Goal: Find specific page/section: Find specific page/section

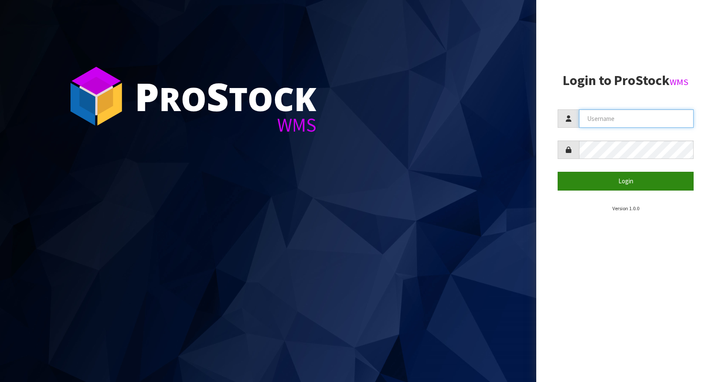
type input "KitchenAid"
click at [632, 178] on button "Login" at bounding box center [626, 181] width 136 height 18
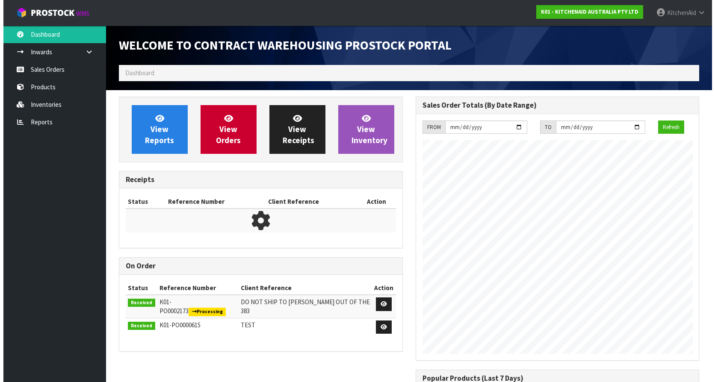
scroll to position [474, 296]
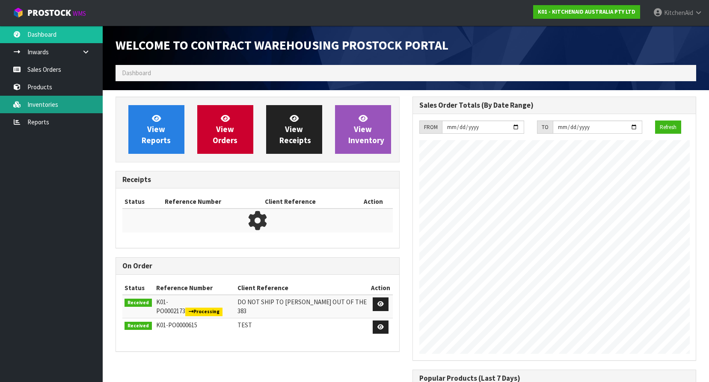
click at [58, 110] on link "Inventories" at bounding box center [51, 105] width 103 height 18
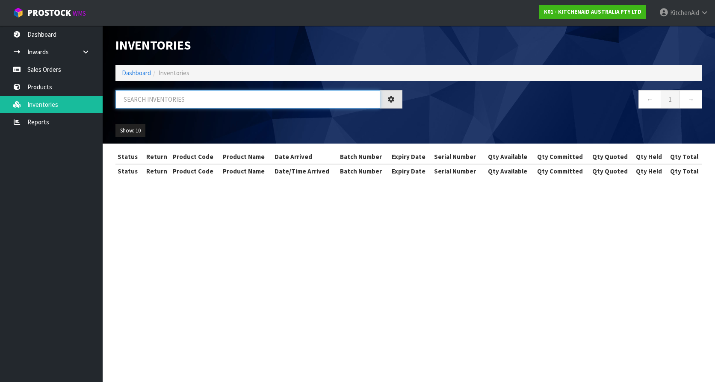
click at [171, 98] on input "text" at bounding box center [247, 99] width 265 height 18
paste input "W11413725"
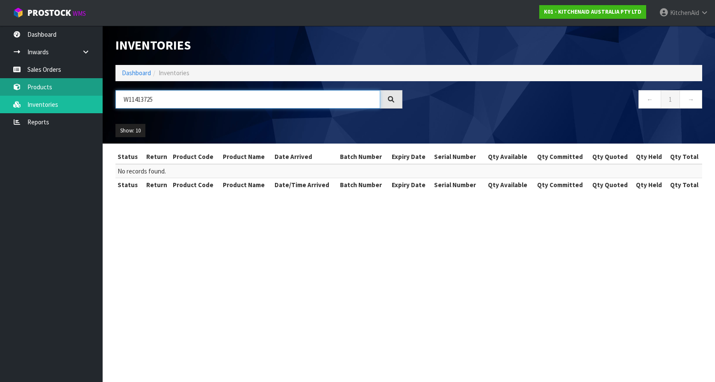
type input "W11413725"
click at [53, 91] on link "Products" at bounding box center [51, 87] width 103 height 18
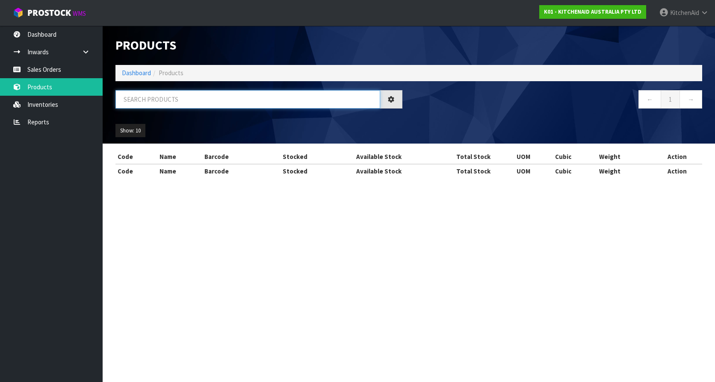
click at [177, 102] on input "text" at bounding box center [247, 99] width 265 height 18
paste input "W11413725"
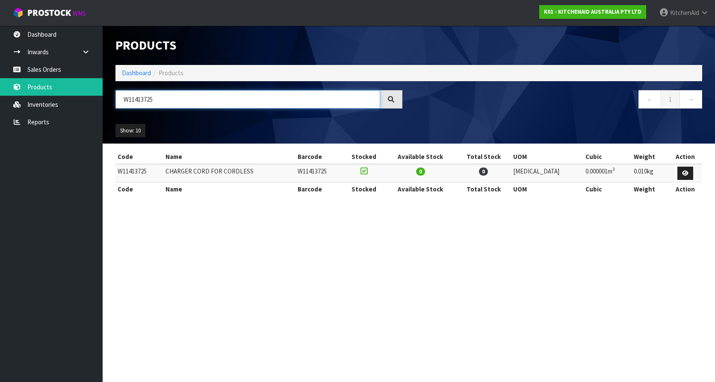
type input "W11413725"
drag, startPoint x: 206, startPoint y: 97, endPoint x: 0, endPoint y: 88, distance: 205.8
click at [0, 89] on html "Toggle navigation ProStock WMS K01 - KITCHENAID AUSTRALIA PTY LTD [GEOGRAPHIC_D…" at bounding box center [357, 191] width 715 height 382
click at [410, 239] on section "Products Import Products Drop file here to import csv template Dashboard Produc…" at bounding box center [357, 191] width 715 height 382
click at [240, 256] on section "Products Import Products Drop file here to import csv template Dashboard Produc…" at bounding box center [357, 191] width 715 height 382
